Goal: Go to known website: Access a specific website the user already knows

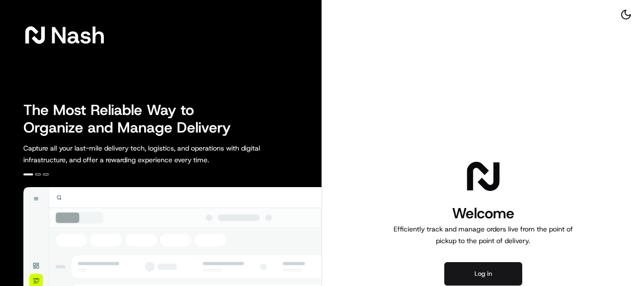
click at [482, 271] on button "Log in" at bounding box center [484, 273] width 78 height 23
